Goal: Information Seeking & Learning: Learn about a topic

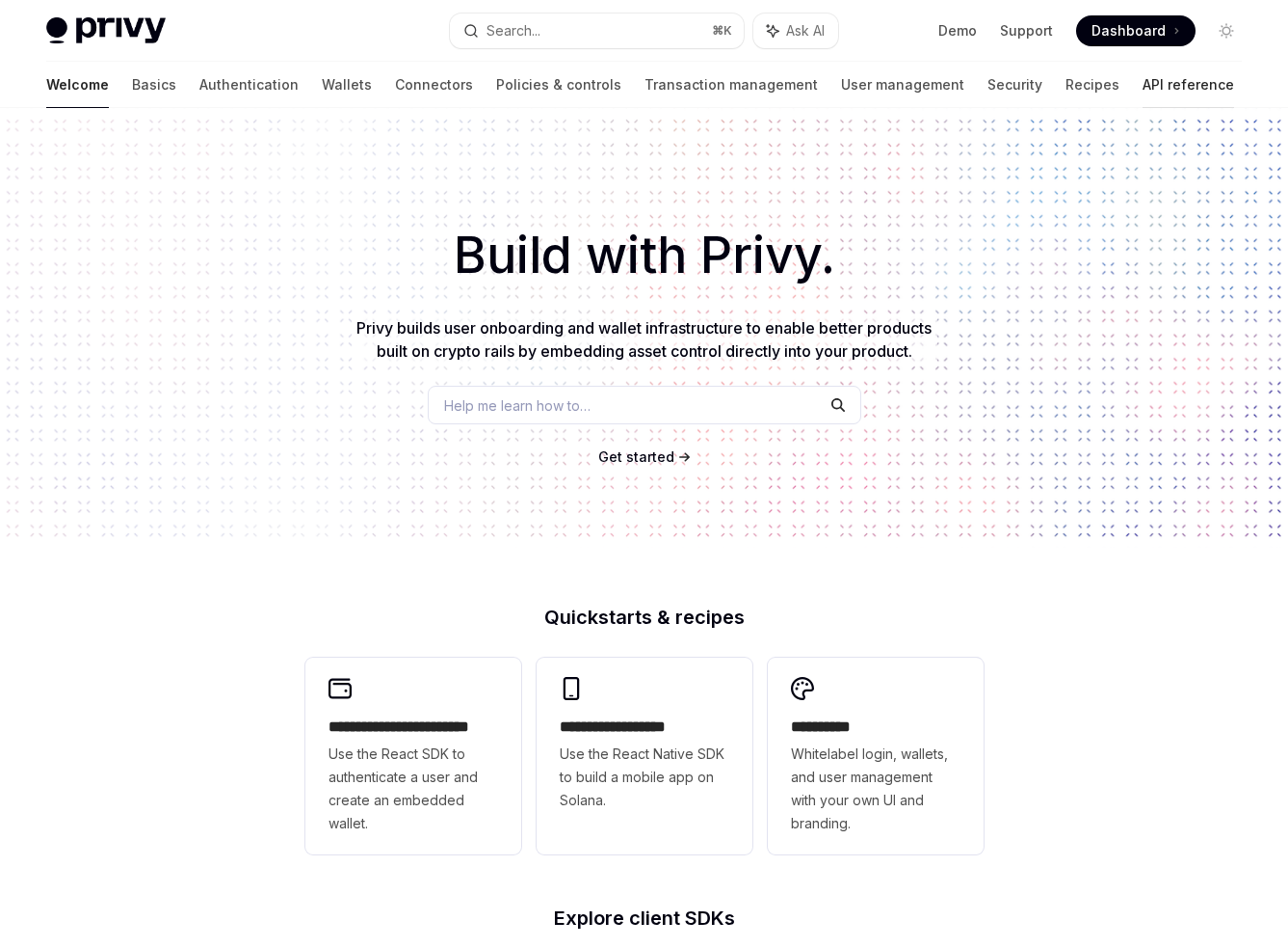
click at [1143, 86] on link "API reference" at bounding box center [1188, 85] width 92 height 46
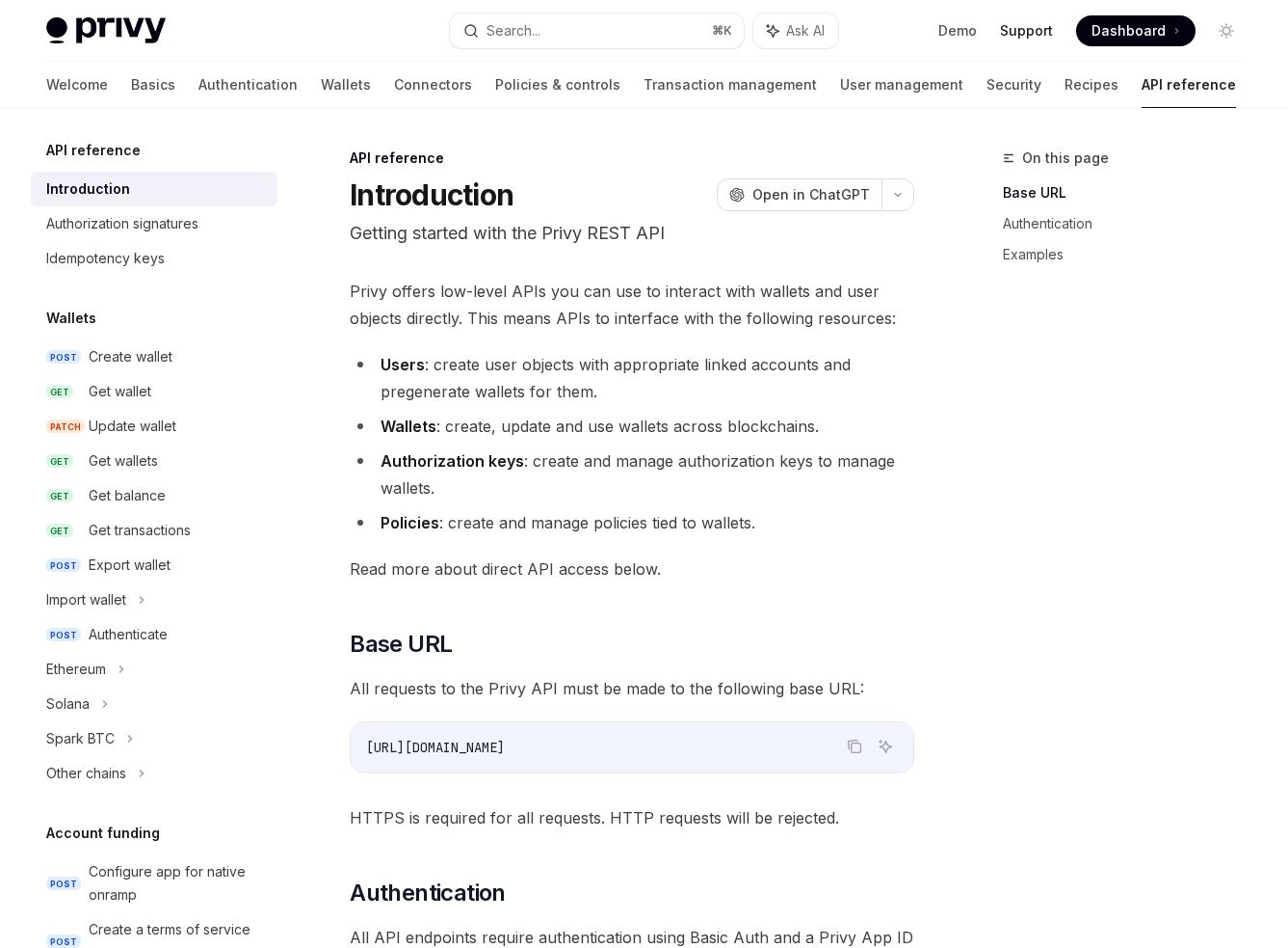
click at [1018, 35] on link "Support" at bounding box center [1027, 31] width 53 height 20
click at [81, 26] on img at bounding box center [106, 31] width 119 height 27
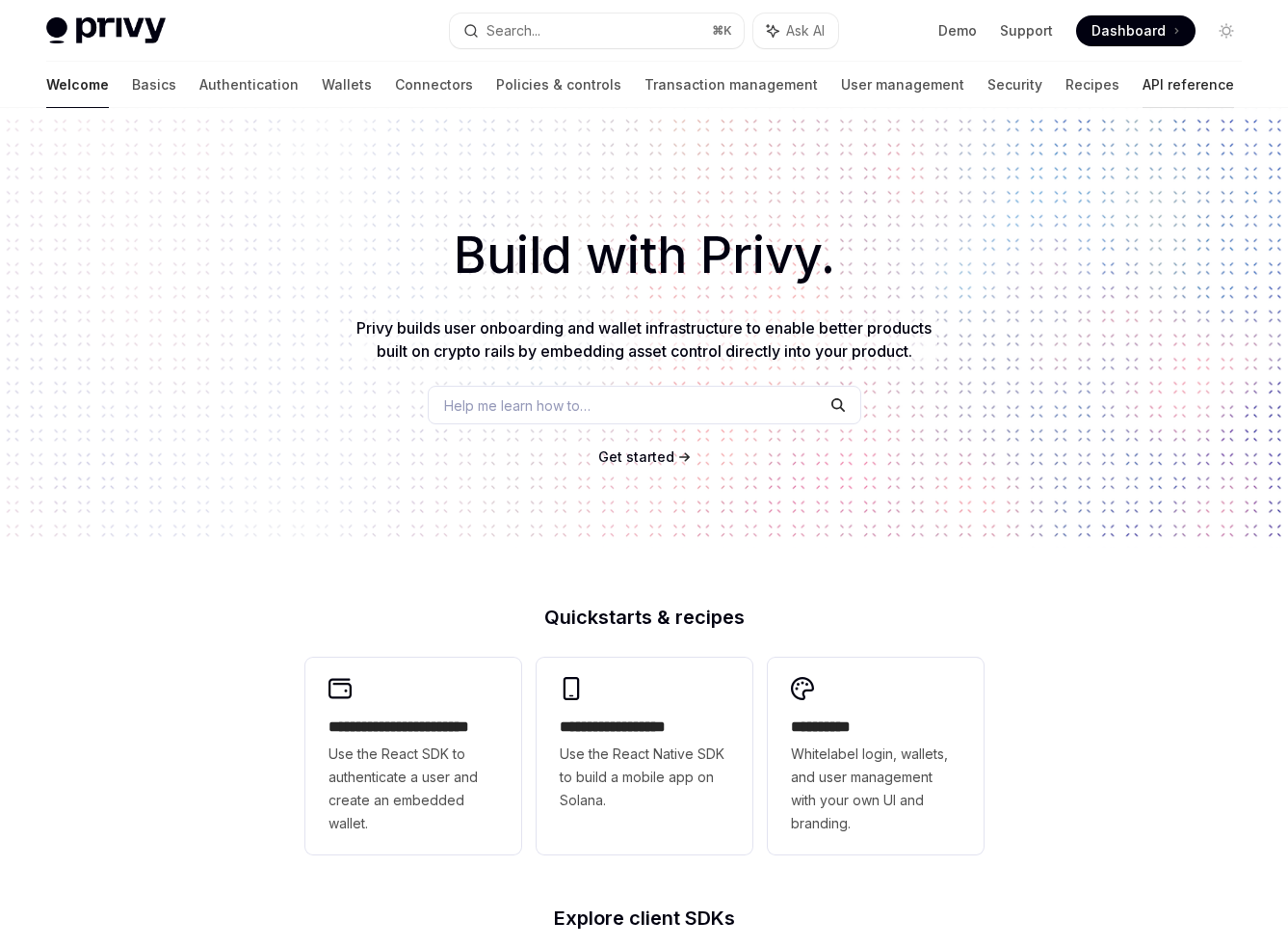
click at [1143, 89] on link "API reference" at bounding box center [1188, 85] width 92 height 46
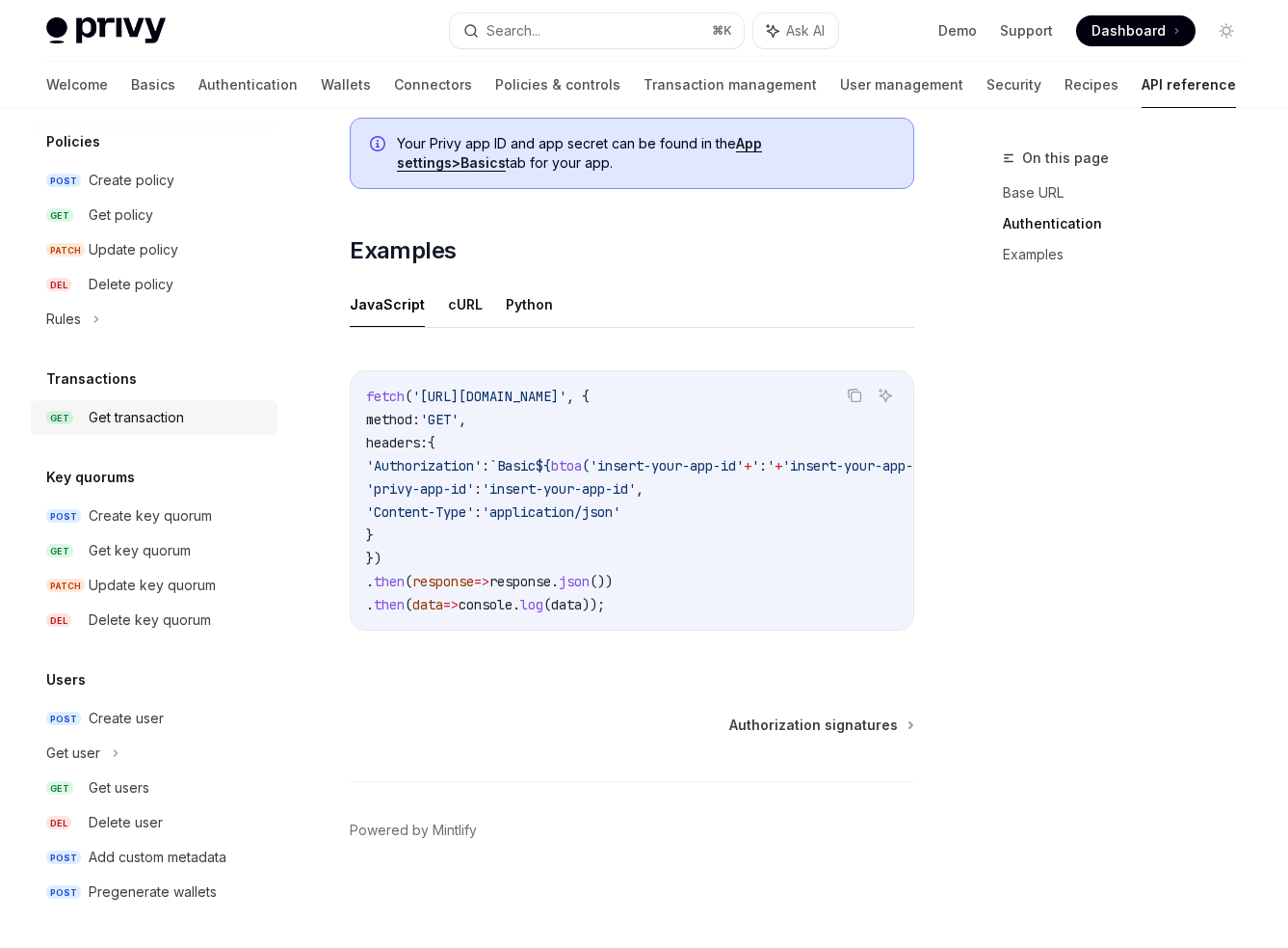
scroll to position [1196, 0]
type textarea "*"
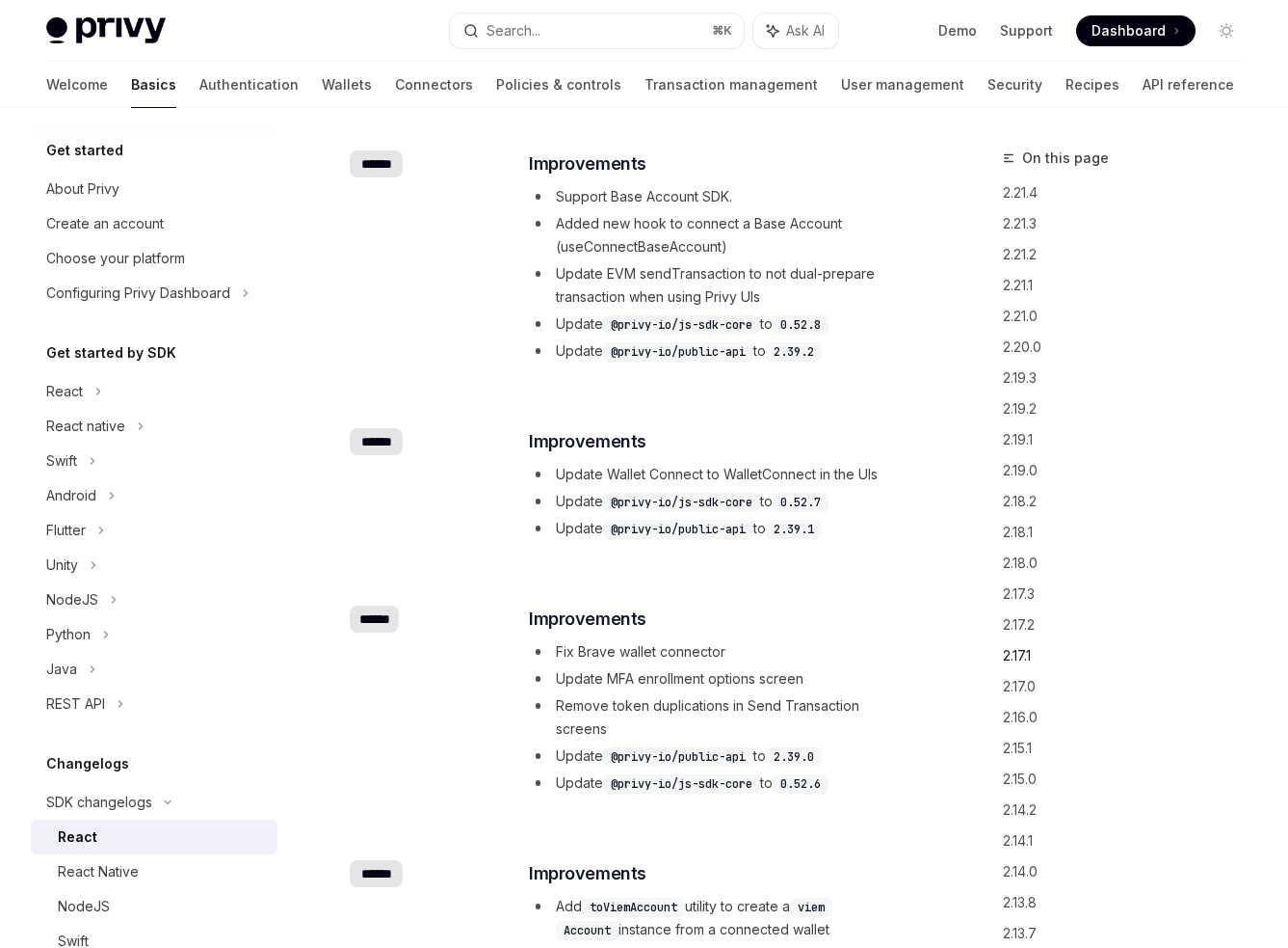
scroll to position [4475, 0]
